Goal: Task Accomplishment & Management: Manage account settings

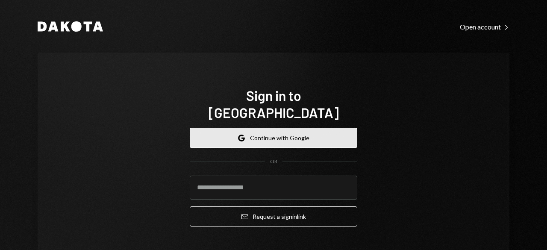
click at [245, 128] on button "Google Continue with Google" at bounding box center [274, 138] width 168 height 20
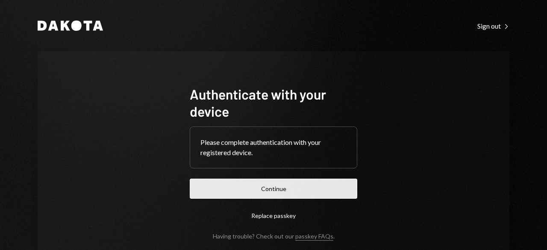
click at [254, 186] on button "Continue" at bounding box center [274, 189] width 168 height 20
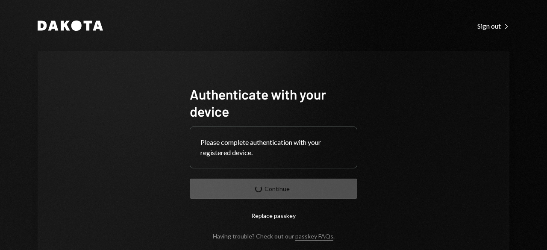
click at [254, 186] on form "Authenticate with your device Please complete authentication with your register…" at bounding box center [274, 163] width 168 height 154
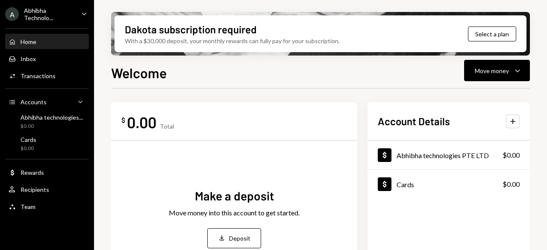
click at [258, 130] on div "$ 0.00 Total" at bounding box center [234, 121] width 226 height 19
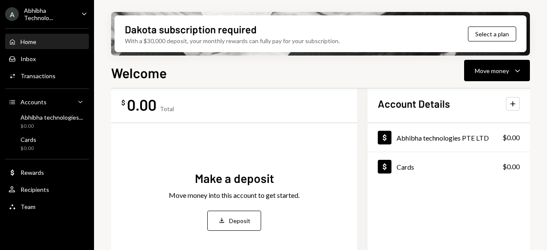
scroll to position [9, 0]
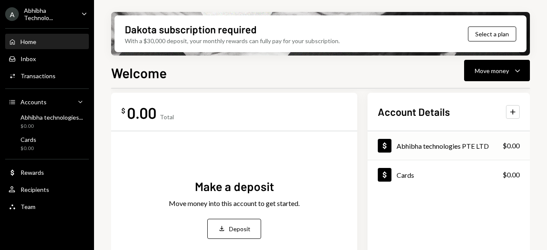
click at [423, 148] on div "Abhibha technologies PTE LTD" at bounding box center [443, 146] width 92 height 8
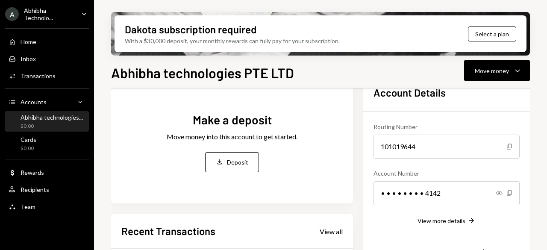
scroll to position [57, 0]
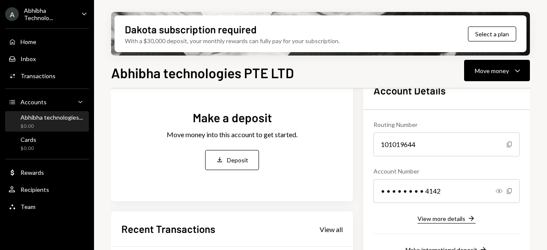
click at [456, 214] on button "View more details Right Arrow" at bounding box center [447, 218] width 58 height 9
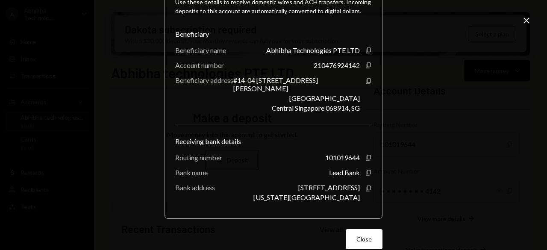
scroll to position [130, 0]
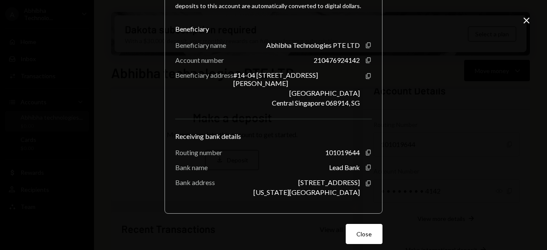
click at [532, 20] on div "**********" at bounding box center [273, 125] width 547 height 250
click at [529, 20] on icon "Close" at bounding box center [527, 20] width 10 height 10
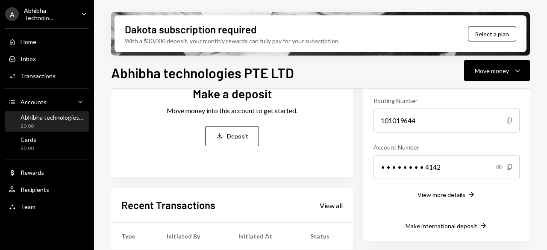
scroll to position [80, 0]
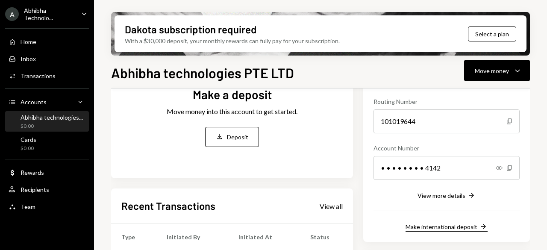
click at [424, 225] on div "Make international deposit" at bounding box center [442, 226] width 72 height 7
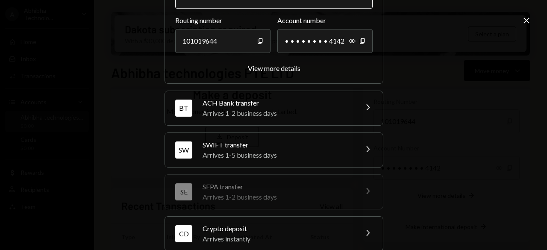
scroll to position [112, 0]
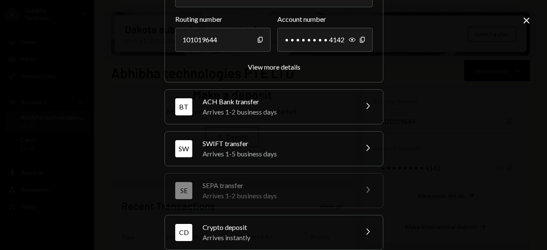
click at [257, 139] on div "SWIFT transfer" at bounding box center [278, 144] width 150 height 10
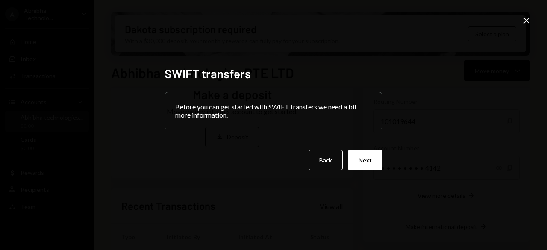
click at [345, 172] on div "SWIFT transfers Before you can get started with SWIFT transfers we need a bit m…" at bounding box center [274, 125] width 218 height 118
click at [336, 169] on button "Back" at bounding box center [326, 160] width 34 height 20
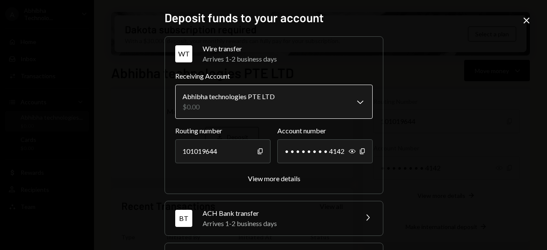
click at [340, 101] on body "A Abhibha Technolo... Caret Down Home Home Inbox Inbox Activities Transactions …" at bounding box center [273, 125] width 547 height 250
click at [283, 180] on div "View more details" at bounding box center [274, 178] width 53 height 8
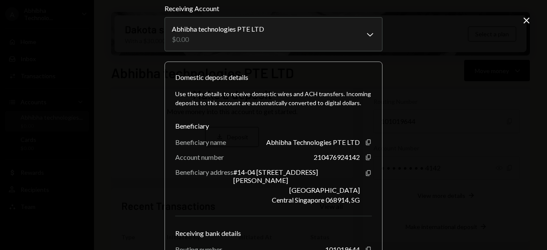
scroll to position [130, 0]
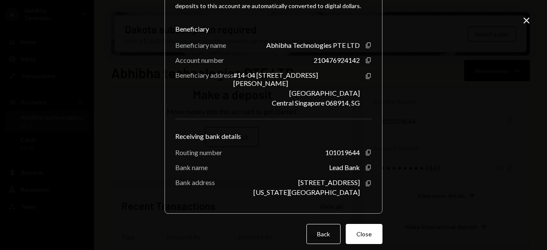
click at [523, 21] on icon "Close" at bounding box center [527, 20] width 10 height 10
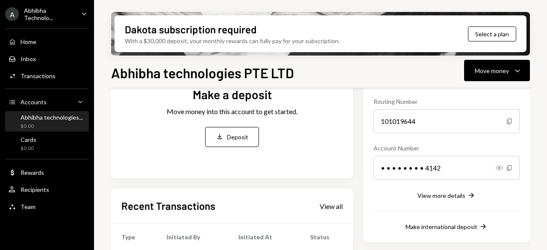
click at [330, 84] on div "Abhibha technologies PTE LTD Move money Caret Down Overview Security Settings M…" at bounding box center [320, 181] width 419 height 238
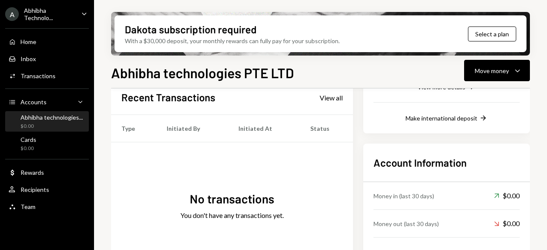
scroll to position [225, 0]
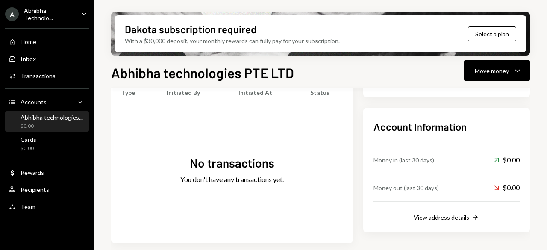
click at [370, 162] on div "Account Information Money in (last 30 days) Up Right Arrow $0.00 Money out (las…" at bounding box center [447, 170] width 167 height 125
click at [362, 195] on div "Make a deposit Move money into this account to get started. Deposit Deposit Rec…" at bounding box center [320, 74] width 419 height 340
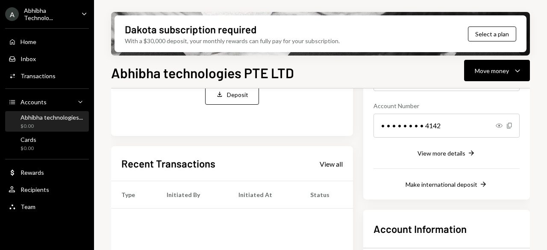
scroll to position [0, 0]
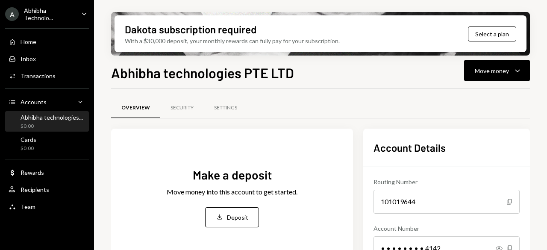
click at [320, 111] on div "Overview Security Settings" at bounding box center [320, 108] width 419 height 22
